Goal: Information Seeking & Learning: Learn about a topic

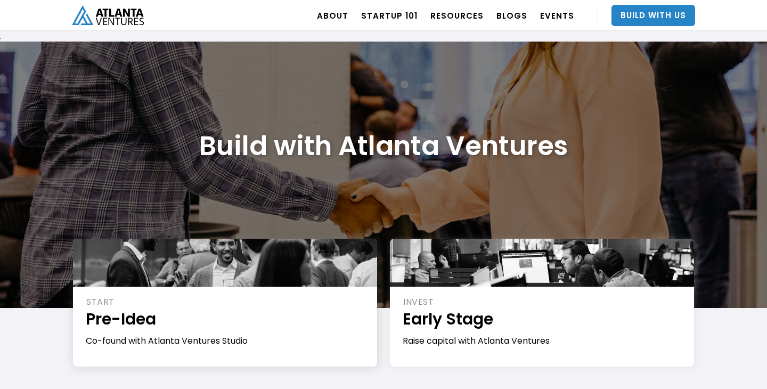
click at [118, 313] on h1 "Pre-Idea" at bounding box center [226, 319] width 280 height 22
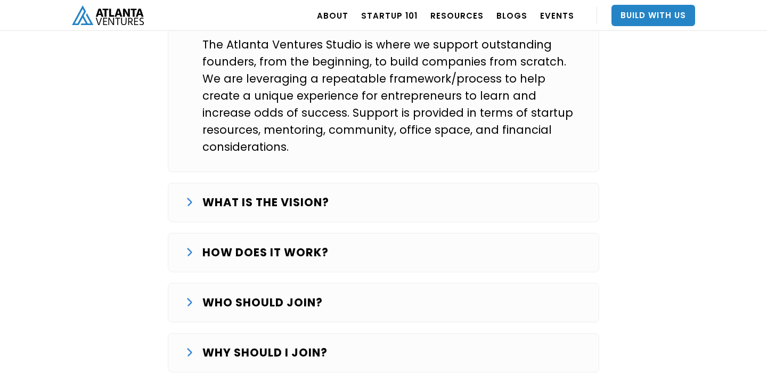
scroll to position [1827, 0]
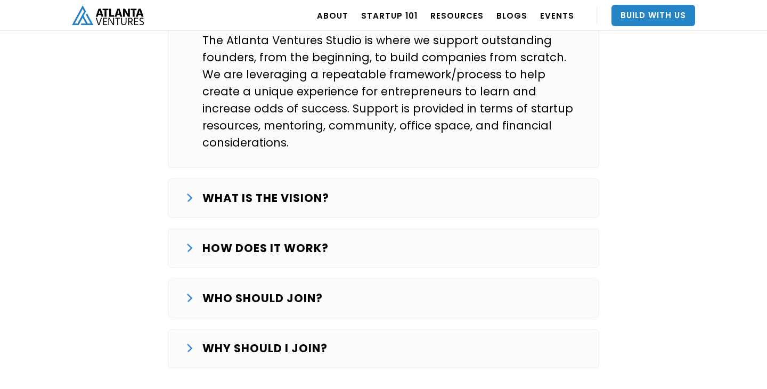
click at [189, 240] on div "HOW DOES IT WORK?" at bounding box center [383, 248] width 396 height 17
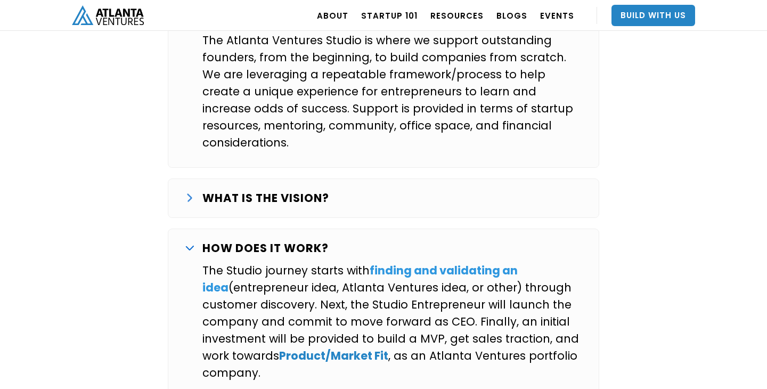
click at [438, 263] on strong "finding and validating an idea" at bounding box center [359, 279] width 315 height 32
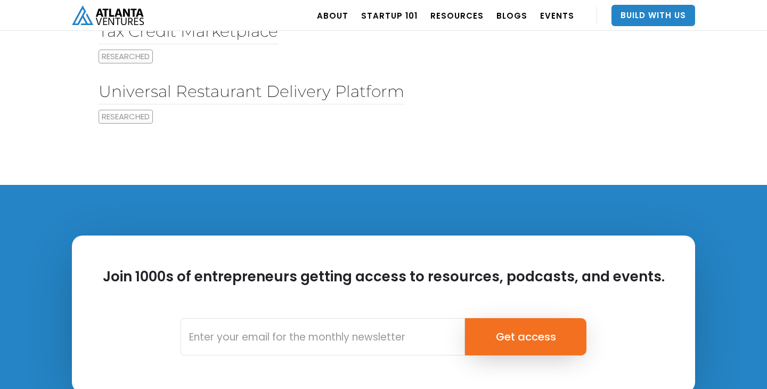
scroll to position [600, 0]
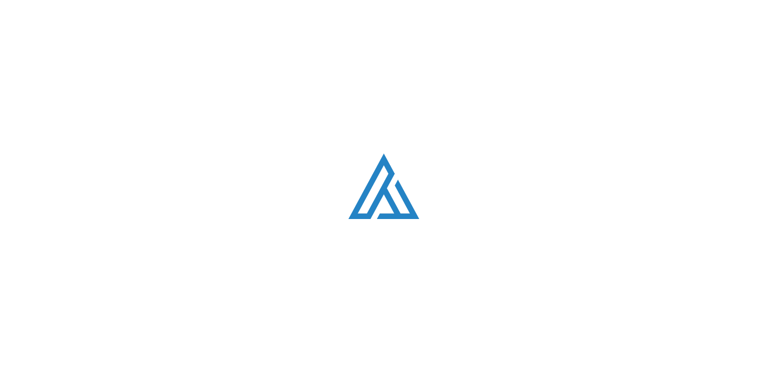
scroll to position [1827, 0]
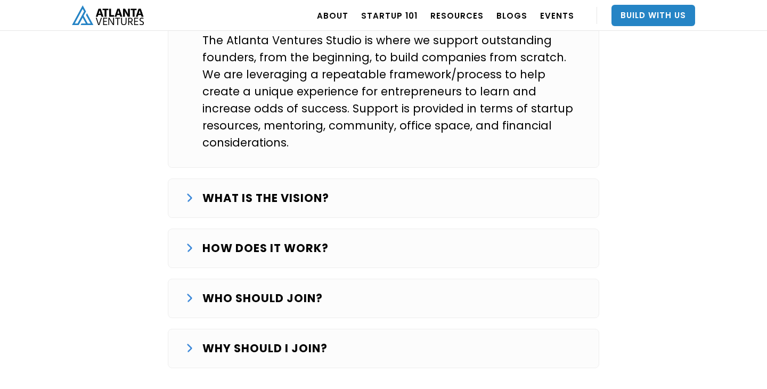
click at [193, 228] on div "HOW DOES IT WORK? The Studio journey starts with finding and validating an idea…" at bounding box center [383, 247] width 431 height 39
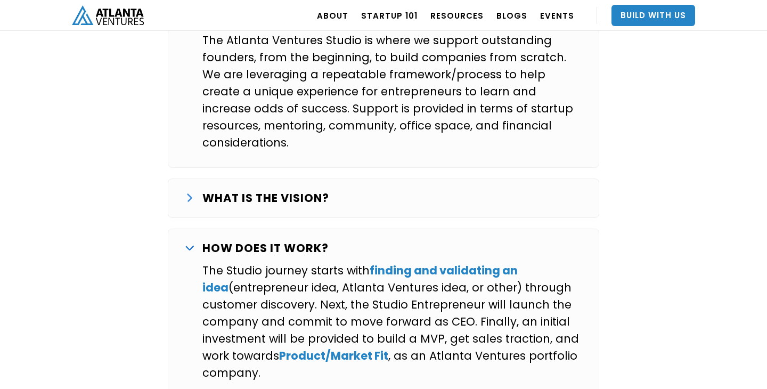
click at [193, 228] on div "HOW DOES IT WORK? The Studio journey starts with finding and validating an idea…" at bounding box center [383, 312] width 431 height 169
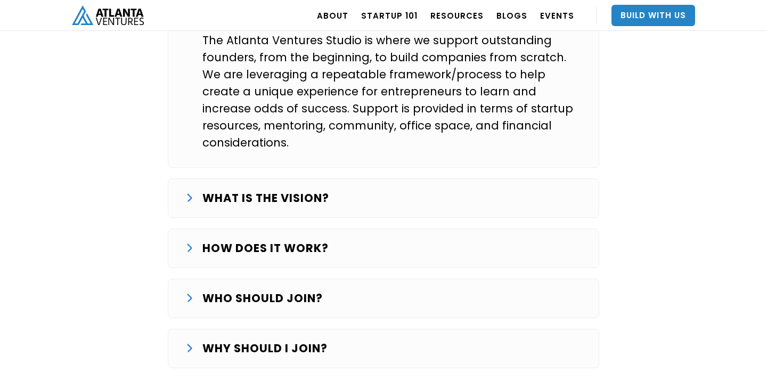
click at [193, 279] on div "WHO SHOULD JOIN? We are looking for entrepreneurs that want to commit full-time…" at bounding box center [383, 298] width 431 height 39
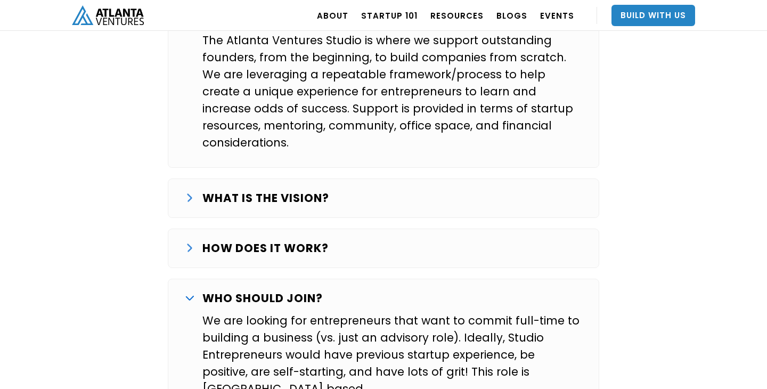
click at [193, 296] on img at bounding box center [189, 298] width 9 height 5
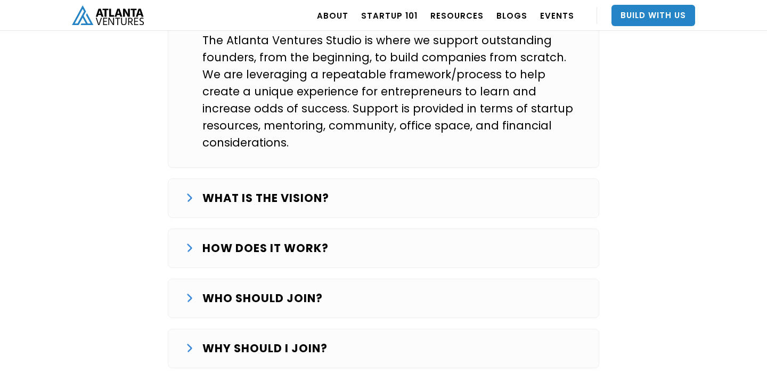
click at [206, 190] on strong "WHAT IS THE VISION?" at bounding box center [265, 197] width 127 height 15
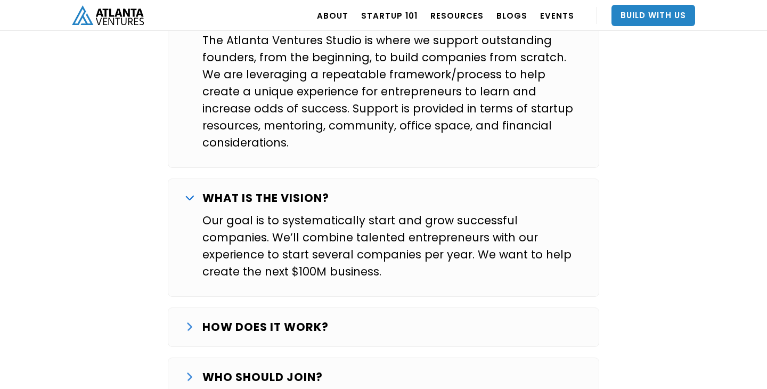
click at [206, 190] on strong "WHAT IS THE VISION?" at bounding box center [265, 197] width 127 height 15
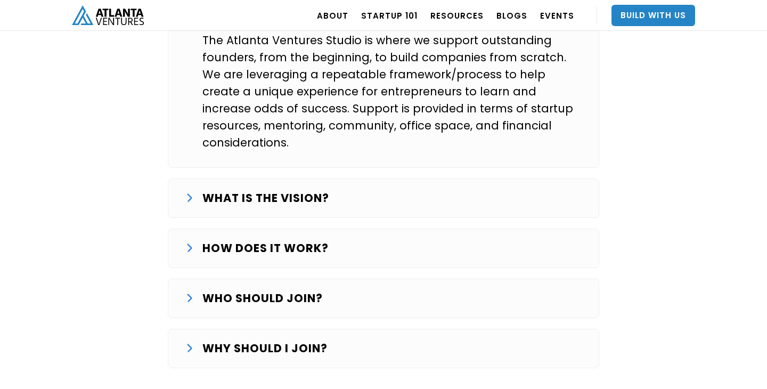
click at [185, 190] on div "WHAT IS THE VISION?" at bounding box center [383, 198] width 396 height 17
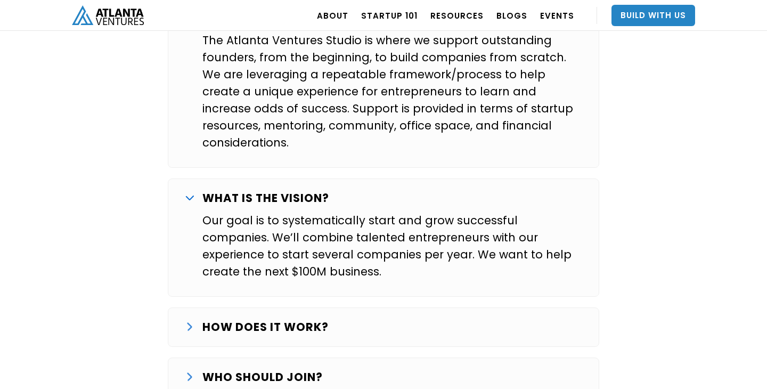
click at [186, 190] on div "WHAT IS THE VISION?" at bounding box center [383, 198] width 396 height 17
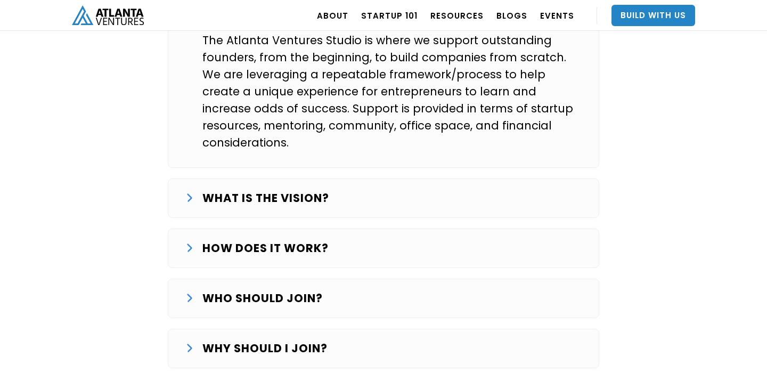
click at [198, 329] on div "WHY SHOULD I JOIN? Over the last several years we’ve worked with a number of ex…" at bounding box center [383, 348] width 431 height 39
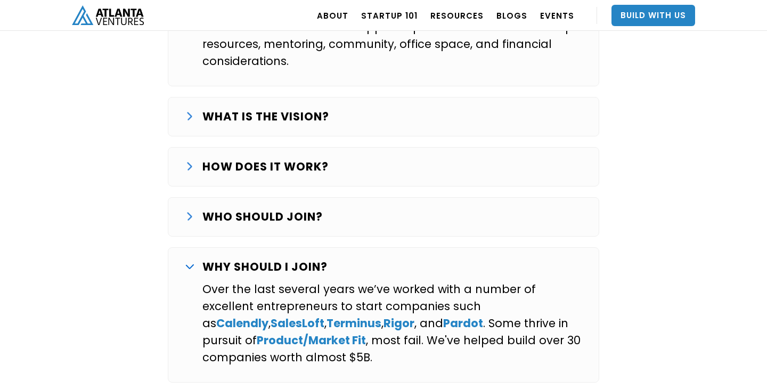
scroll to position [1917, 0]
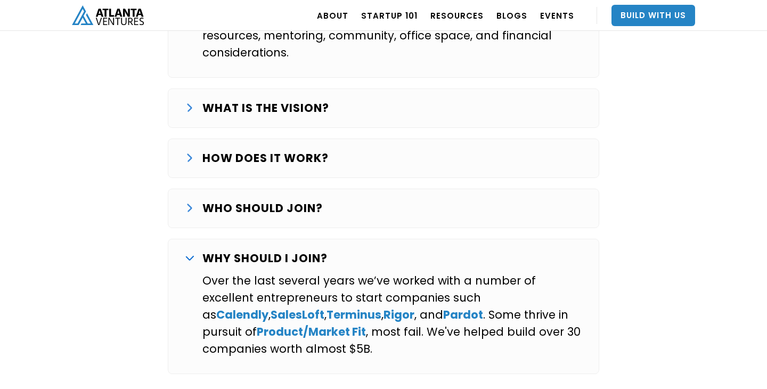
click at [189, 256] on img at bounding box center [189, 258] width 9 height 5
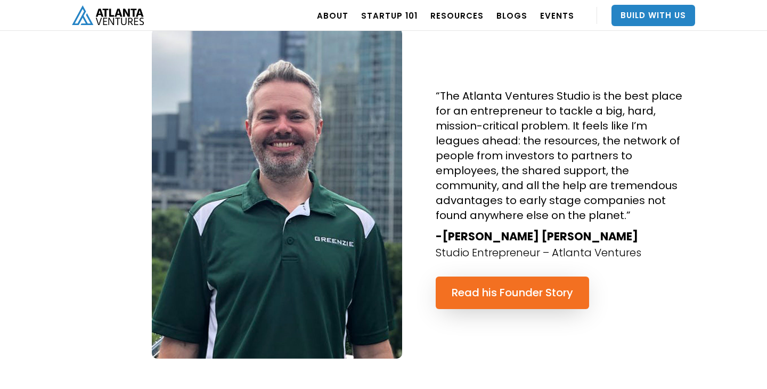
scroll to position [2216, 0]
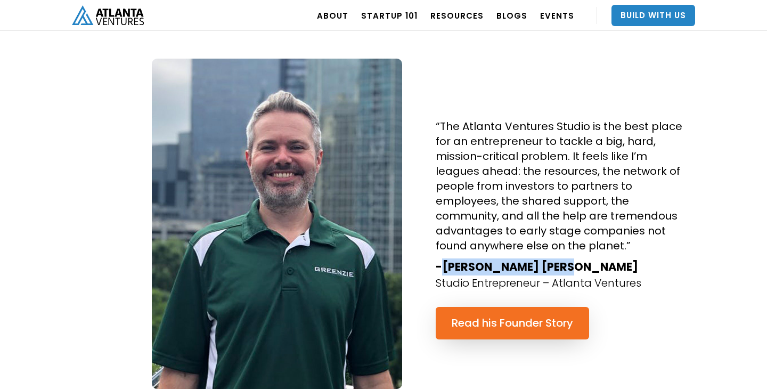
drag, startPoint x: 557, startPoint y: 216, endPoint x: 439, endPoint y: 216, distance: 117.7
copy strong "Charles Brian Quinn"
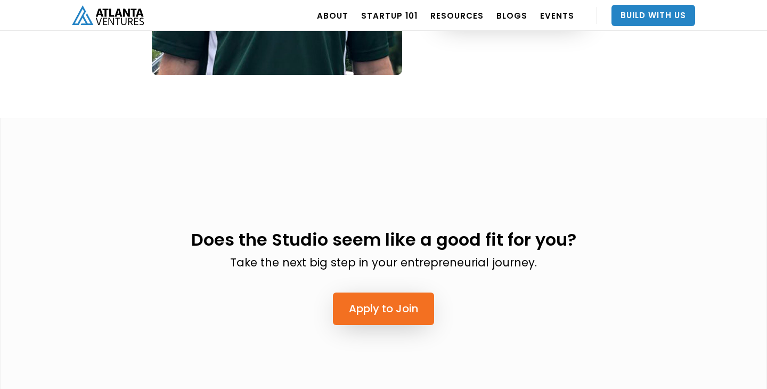
scroll to position [2381, 0]
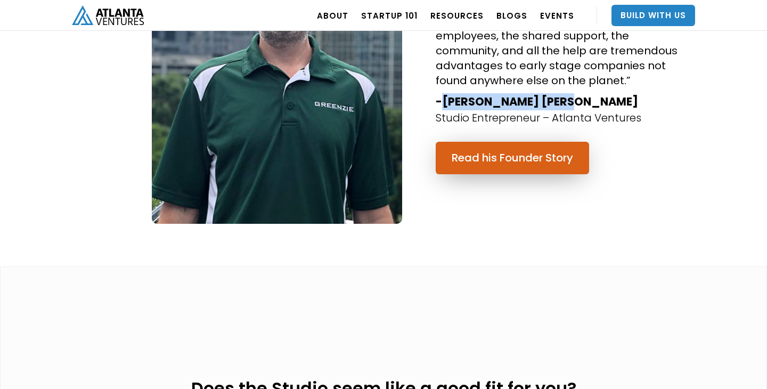
click at [489, 142] on link "Read his Founder Story" at bounding box center [512, 158] width 153 height 32
